Goal: Task Accomplishment & Management: Manage account settings

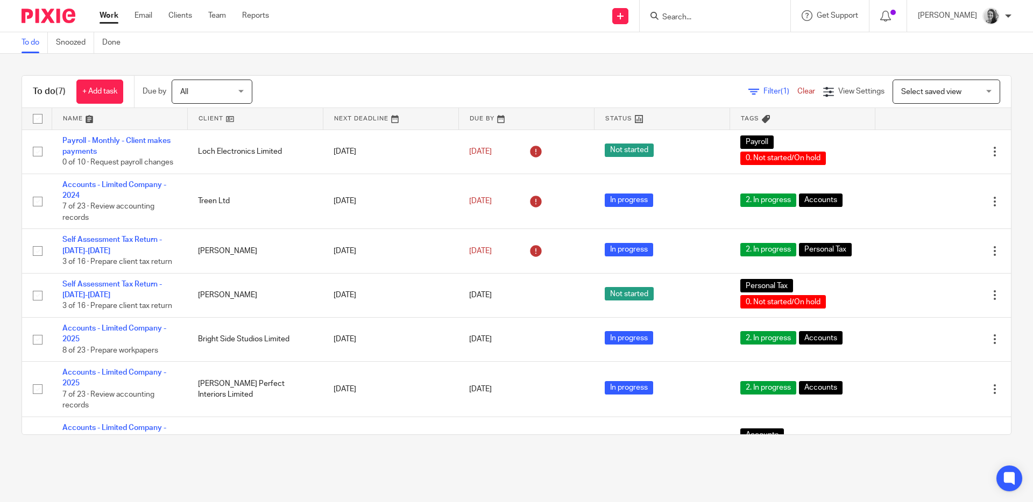
click at [713, 17] on input "Search" at bounding box center [709, 18] width 97 height 10
type input "spinning"
click at [746, 41] on link at bounding box center [725, 42] width 133 height 16
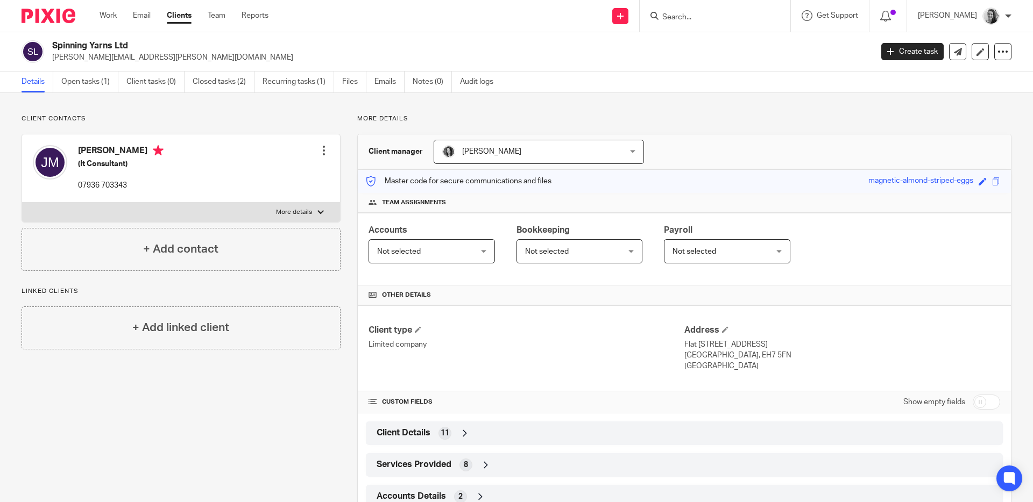
scroll to position [37, 0]
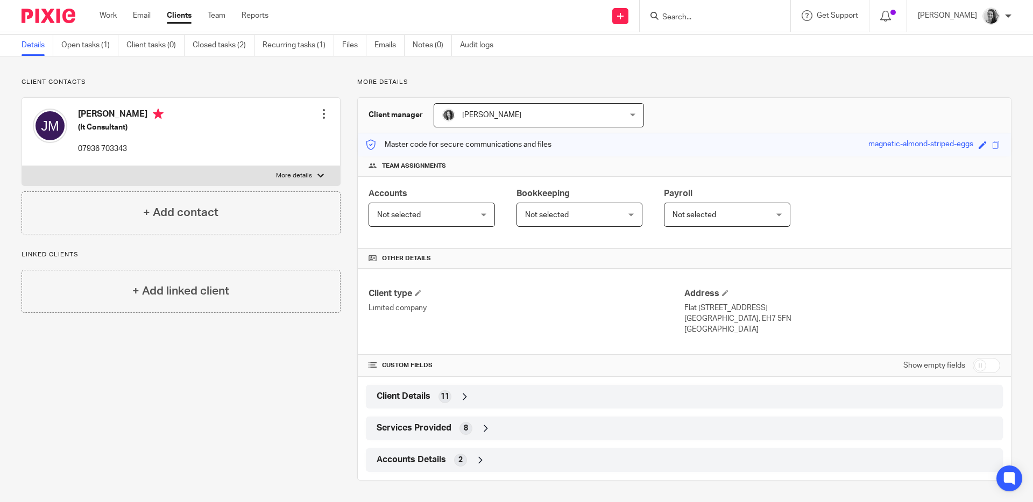
click at [978, 362] on input "checkbox" at bounding box center [986, 365] width 27 height 15
checkbox input "true"
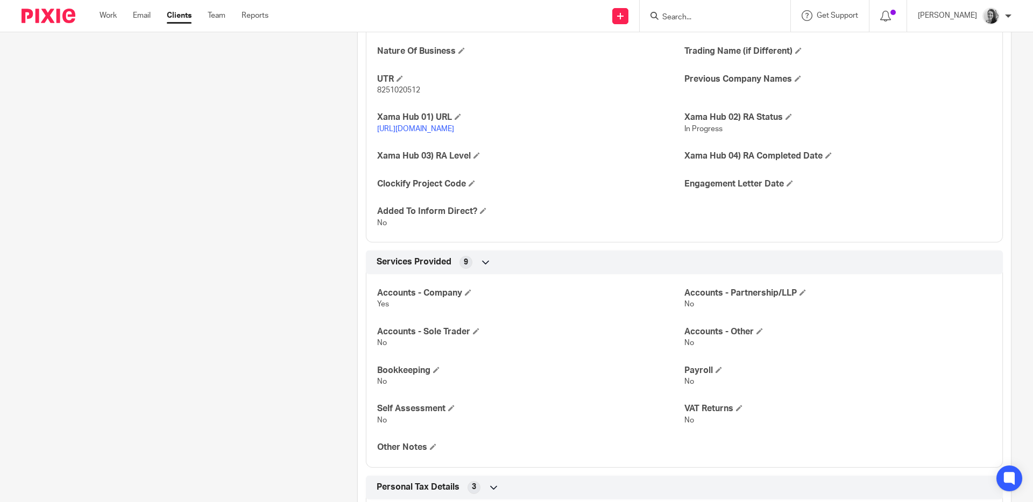
scroll to position [339, 0]
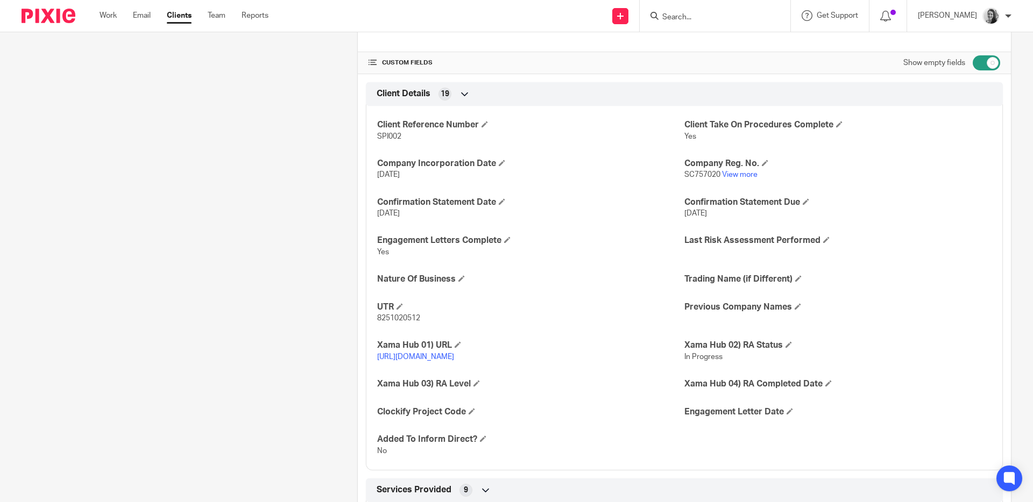
click at [390, 138] on span "SPI002" at bounding box center [389, 137] width 24 height 8
copy span "SPI002"
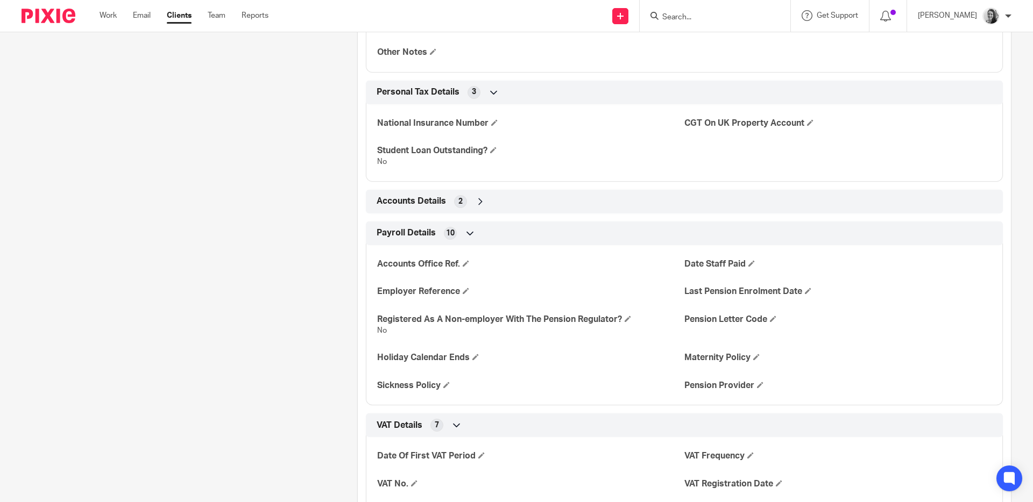
scroll to position [1083, 0]
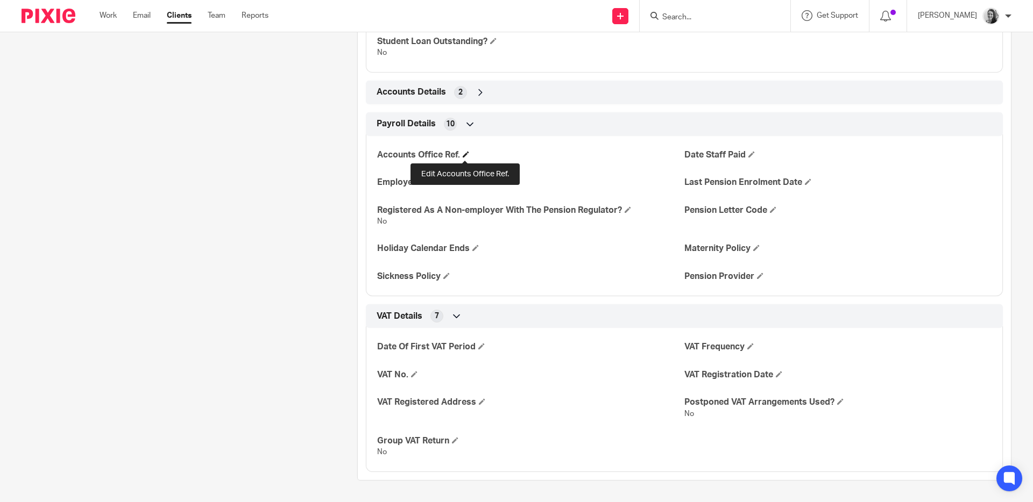
click at [463, 155] on span at bounding box center [466, 154] width 6 height 6
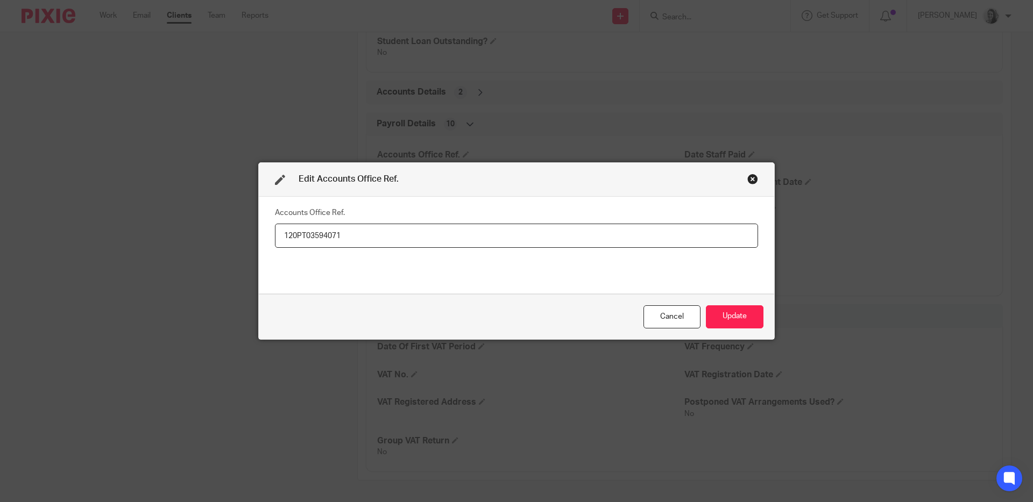
type input "120PT03594071"
click at [436, 258] on div "Accounts Office Ref. 120PT03594071" at bounding box center [516, 245] width 483 height 81
click at [720, 310] on button "Update" at bounding box center [735, 317] width 58 height 23
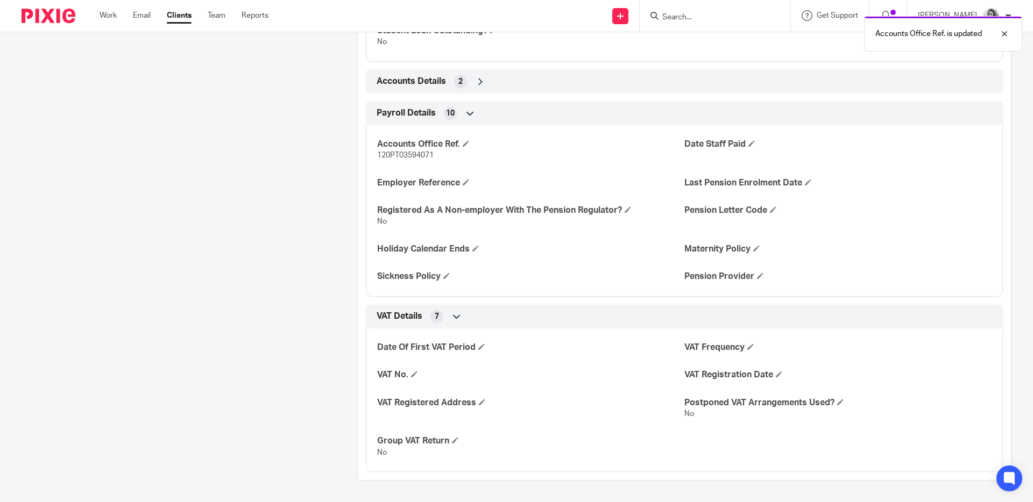
scroll to position [1094, 0]
click at [463, 180] on span at bounding box center [466, 182] width 6 height 6
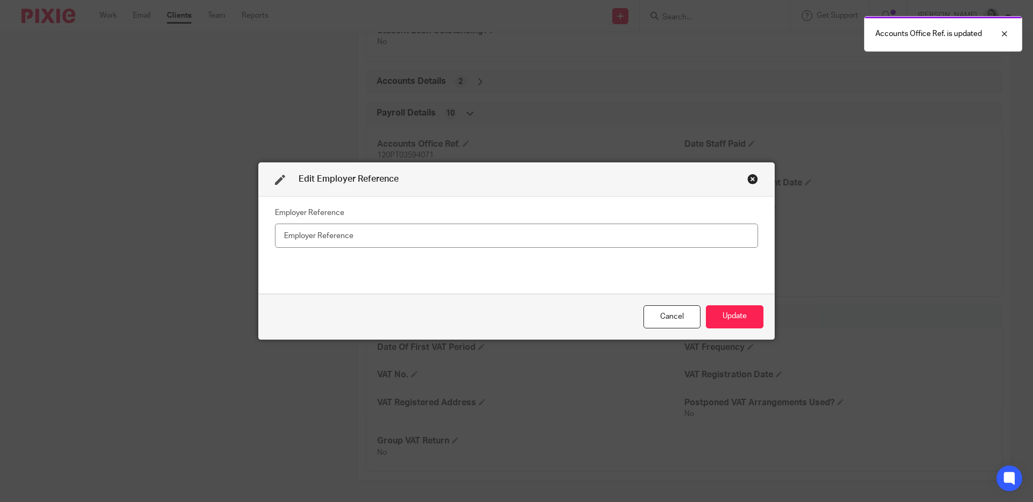
click at [362, 242] on input "text" at bounding box center [516, 236] width 483 height 24
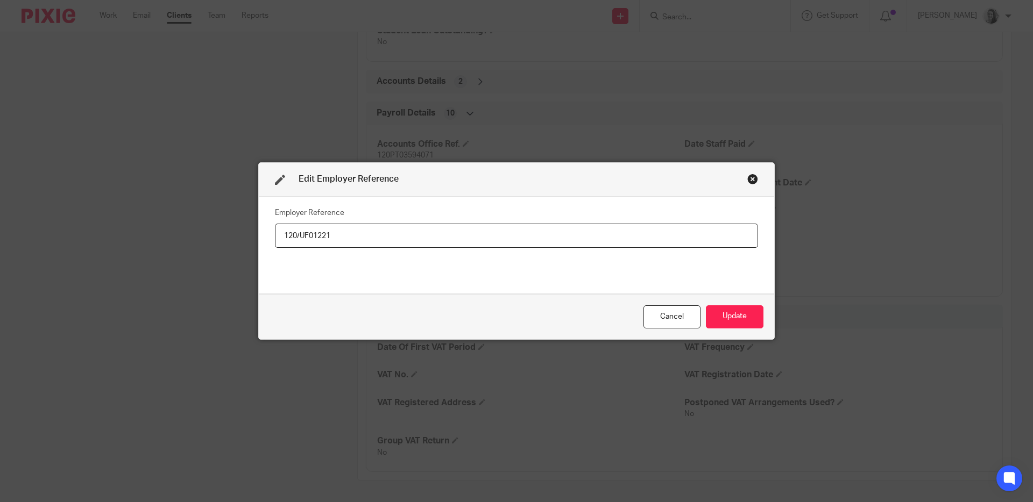
type input "120/UF01221"
click at [384, 266] on div "Employer Reference 120/UF01221" at bounding box center [516, 245] width 483 height 81
click at [730, 315] on button "Update" at bounding box center [735, 317] width 58 height 23
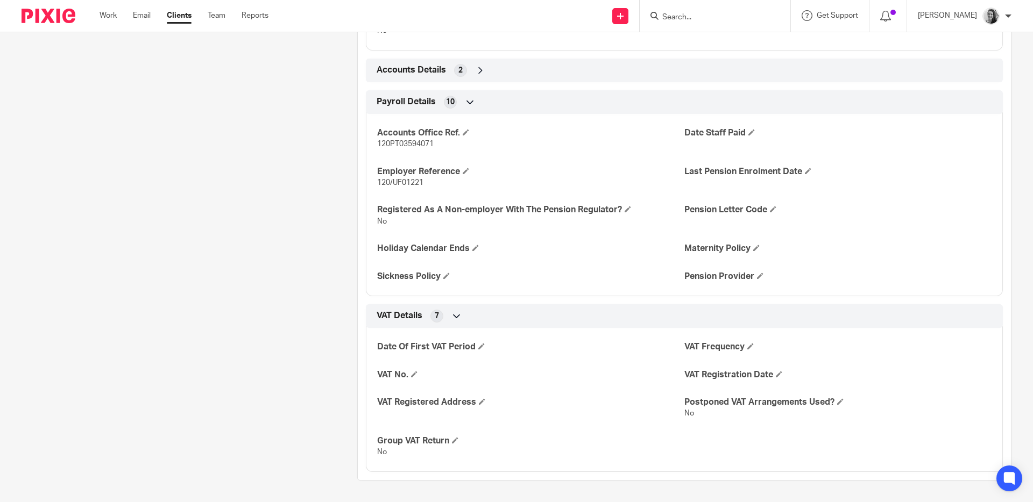
click at [424, 148] on span "120PT03594071" at bounding box center [405, 144] width 56 height 8
copy p "120PT03594071"
drag, startPoint x: 434, startPoint y: 190, endPoint x: 371, endPoint y: 193, distance: 63.0
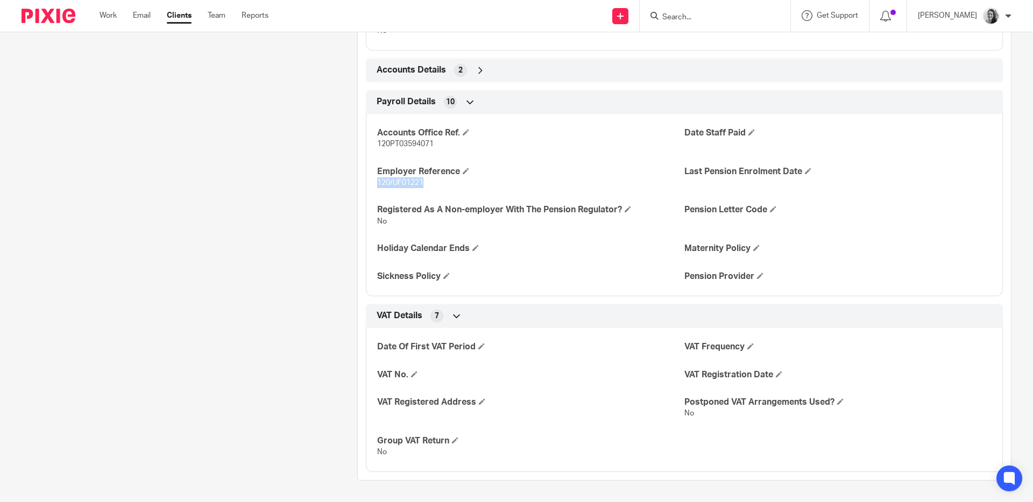
click at [371, 193] on div "Accounts Office Ref. 120PT03594071 Date Staff Paid Employer Reference 120/UF012…" at bounding box center [684, 201] width 637 height 190
copy span "120/UF01221"
click at [772, 212] on span at bounding box center [773, 209] width 6 height 6
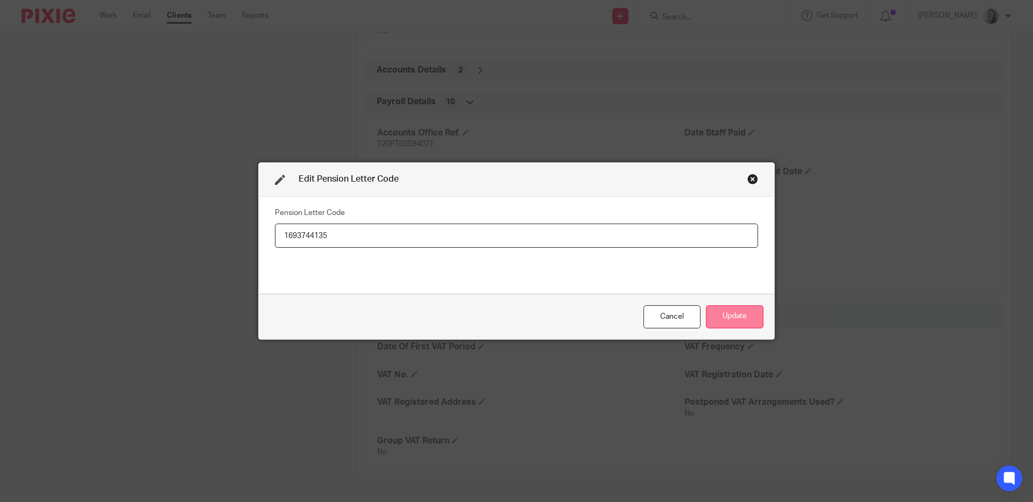
type input "1693744135"
click at [710, 311] on button "Update" at bounding box center [735, 317] width 58 height 23
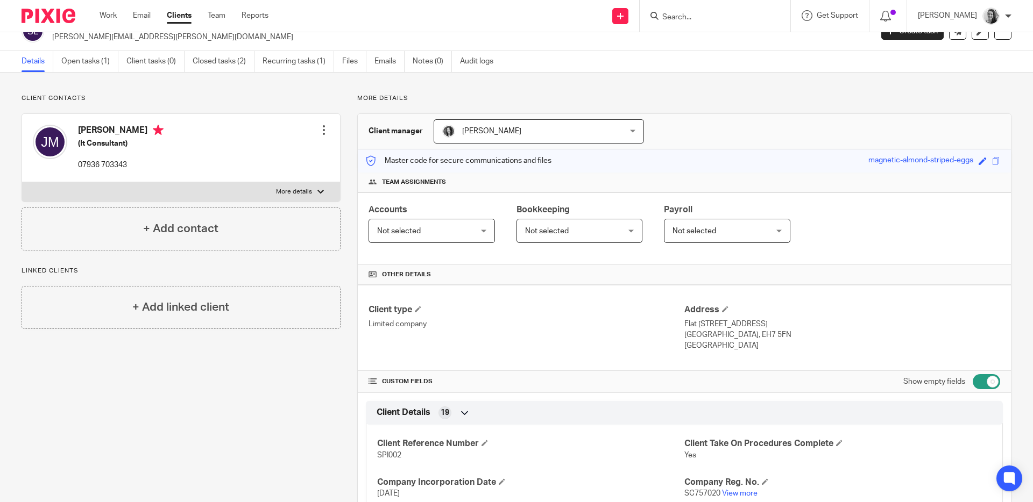
scroll to position [0, 0]
